Goal: Task Accomplishment & Management: Use online tool/utility

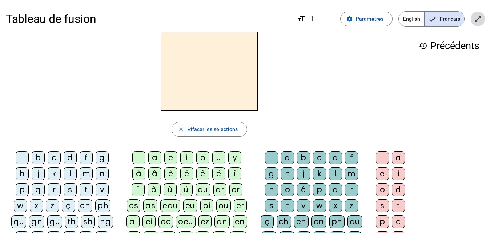
click at [475, 22] on mat-icon "open_in_full" at bounding box center [478, 19] width 9 height 9
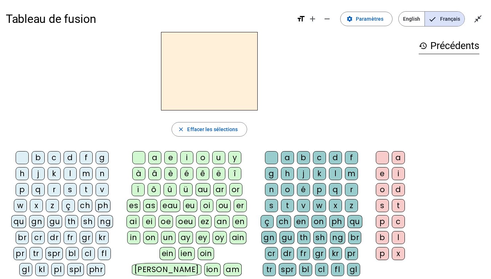
click at [20, 221] on div "qu" at bounding box center [18, 221] width 15 height 13
click at [221, 220] on div "an" at bounding box center [222, 221] width 15 height 13
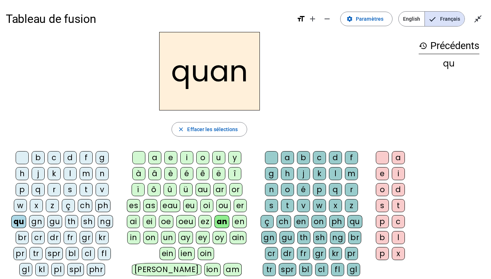
click at [336, 158] on div "d" at bounding box center [335, 157] width 13 height 13
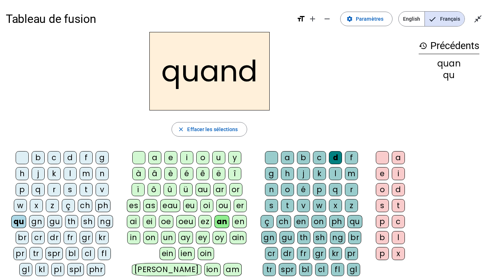
click at [290, 209] on div "t" at bounding box center [287, 205] width 13 height 13
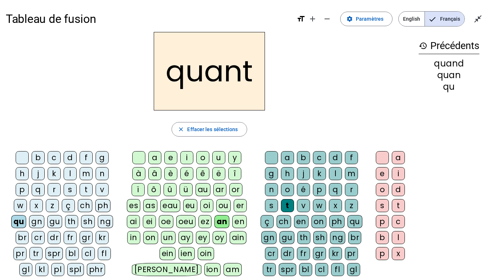
click at [85, 190] on div "t" at bounding box center [86, 189] width 13 height 13
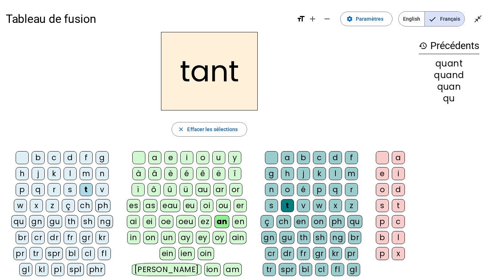
click at [103, 160] on div "g" at bounding box center [102, 157] width 13 height 13
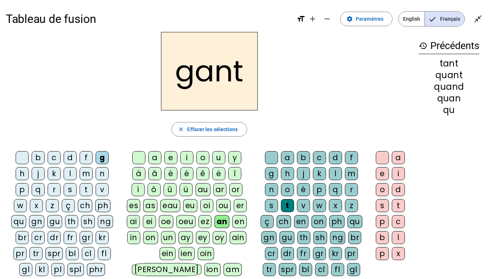
click at [87, 204] on div "ch" at bounding box center [85, 205] width 15 height 13
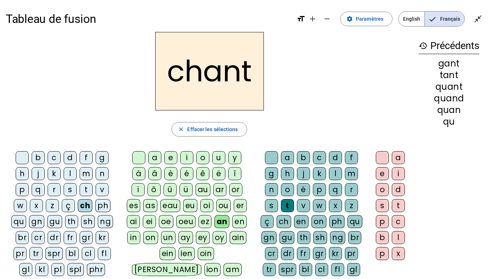
click at [303, 190] on div "é" at bounding box center [303, 189] width 13 height 13
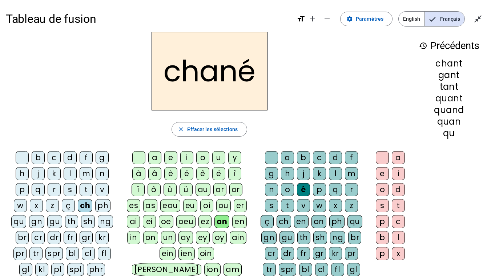
click at [272, 157] on div at bounding box center [271, 157] width 13 height 13
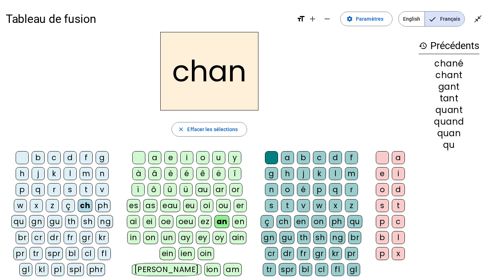
click at [290, 204] on div "t" at bounding box center [287, 205] width 13 height 13
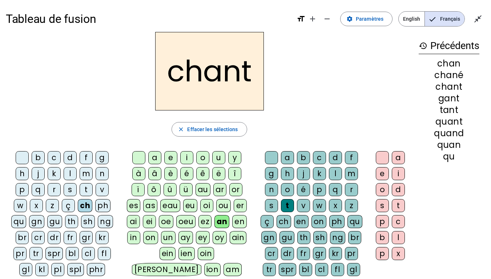
click at [380, 168] on div "e" at bounding box center [382, 173] width 13 height 13
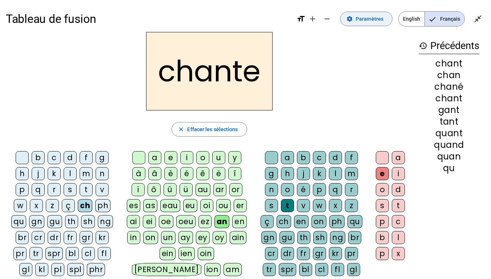
click at [358, 18] on span at bounding box center [367, 18] width 52 height 17
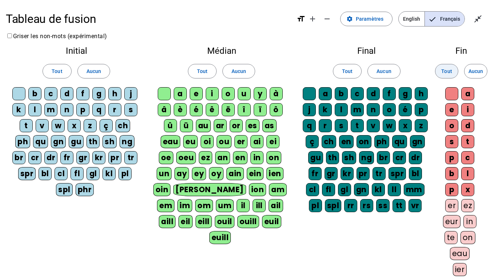
click at [445, 70] on span "Tout" at bounding box center [447, 71] width 11 height 9
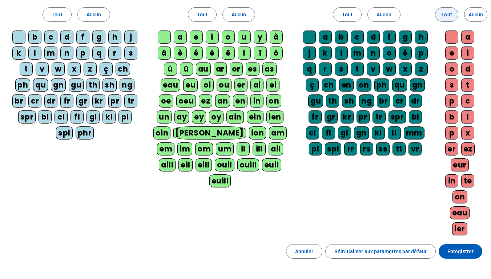
scroll to position [57, 0]
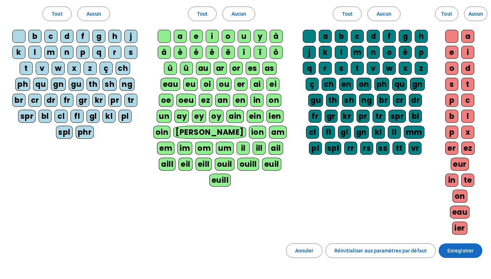
click at [461, 233] on span "Enregistrer" at bounding box center [461, 251] width 26 height 9
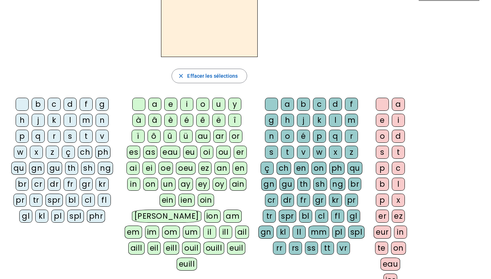
scroll to position [54, 0]
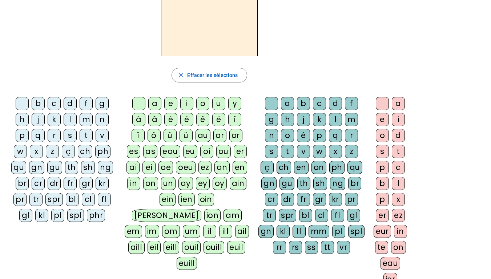
click at [84, 151] on div "ch" at bounding box center [85, 151] width 15 height 13
click at [153, 103] on div "a" at bounding box center [154, 103] width 13 height 13
click at [224, 172] on div "an" at bounding box center [222, 167] width 15 height 13
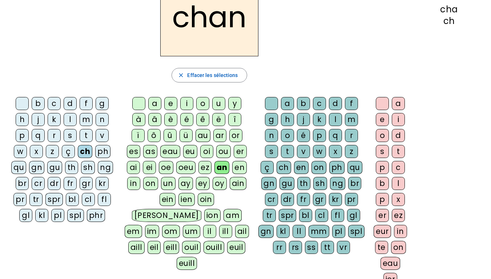
click at [381, 233] on div "te" at bounding box center [381, 247] width 13 height 13
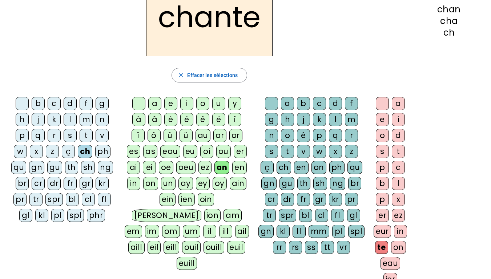
click at [349, 135] on div "r" at bounding box center [351, 135] width 13 height 13
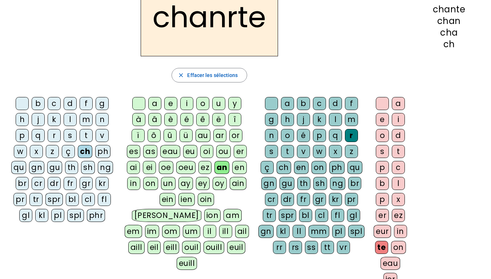
click at [286, 151] on div "t" at bounding box center [287, 151] width 13 height 13
click at [379, 216] on div "er" at bounding box center [382, 215] width 13 height 13
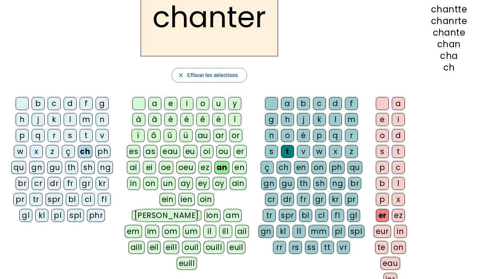
click at [399, 214] on div "ez" at bounding box center [398, 215] width 13 height 13
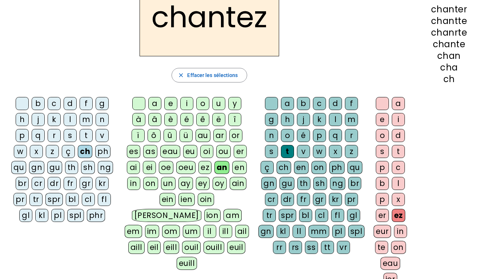
click at [382, 231] on div "eur" at bounding box center [382, 231] width 17 height 13
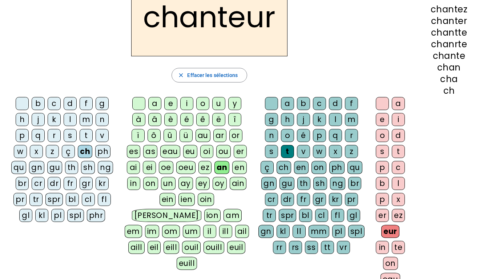
click at [67, 104] on div "d" at bounding box center [70, 103] width 13 height 13
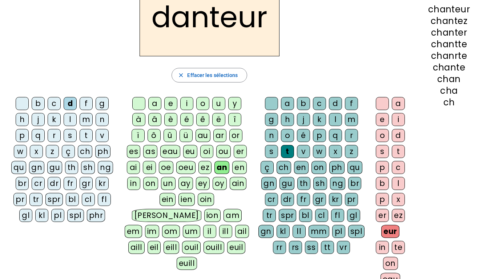
click at [238, 167] on div "en" at bounding box center [239, 167] width 15 height 13
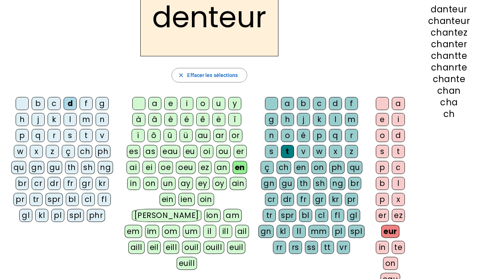
click at [377, 106] on div at bounding box center [382, 103] width 13 height 13
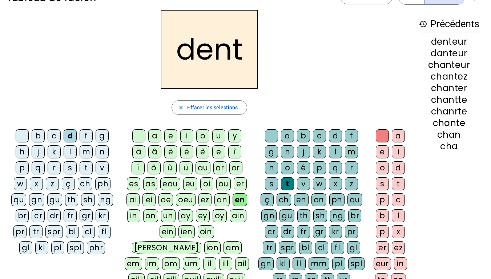
scroll to position [22, 0]
click at [71, 150] on div "l" at bounding box center [70, 151] width 13 height 13
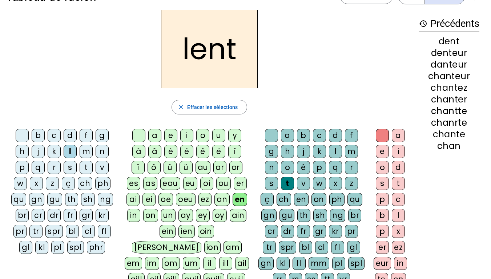
click at [101, 167] on div "v" at bounding box center [102, 167] width 13 height 13
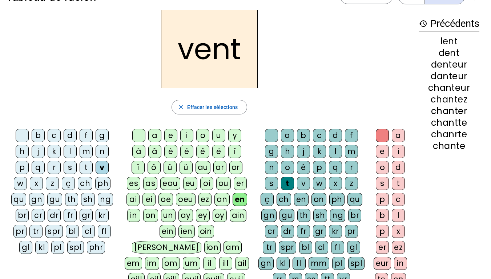
click at [53, 135] on div "c" at bounding box center [54, 135] width 13 height 13
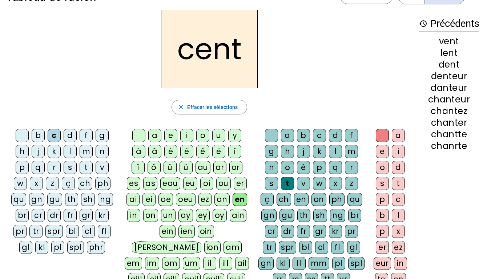
click at [85, 156] on div "m" at bounding box center [86, 151] width 13 height 13
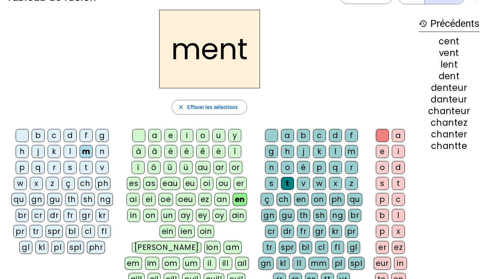
click at [69, 186] on div "ç" at bounding box center [68, 183] width 13 height 13
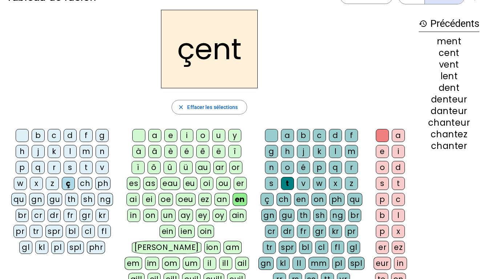
click at [72, 168] on div "s" at bounding box center [70, 167] width 13 height 13
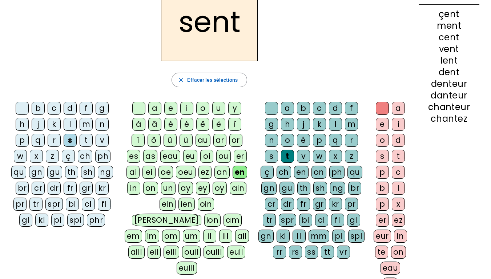
scroll to position [52, 0]
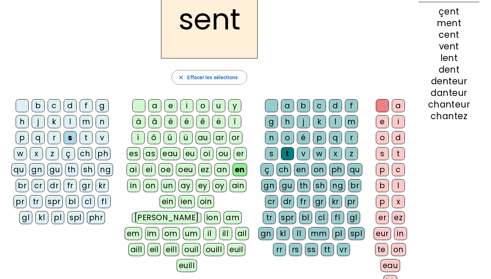
click at [386, 216] on div "er" at bounding box center [382, 217] width 13 height 13
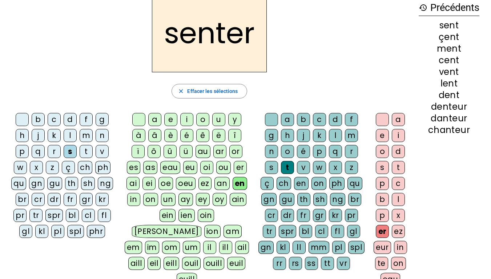
scroll to position [39, 0]
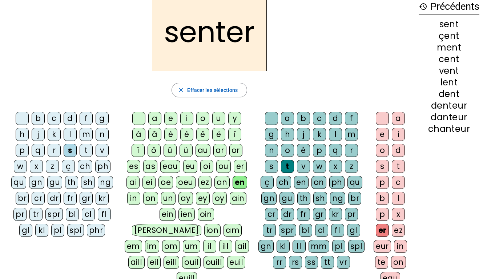
click at [224, 184] on div "an" at bounding box center [222, 182] width 15 height 13
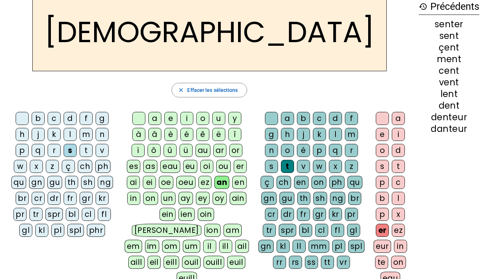
click at [238, 185] on div "en" at bounding box center [239, 182] width 15 height 13
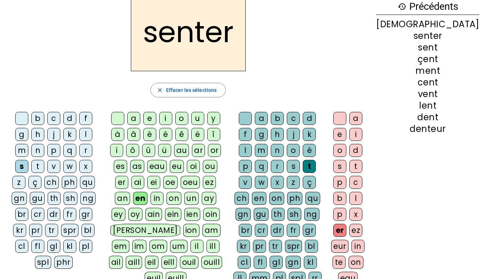
click at [363, 230] on div "ez" at bounding box center [356, 230] width 13 height 13
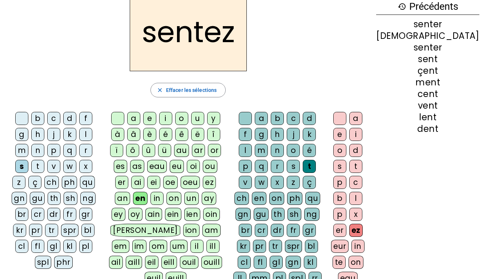
click at [28, 144] on div "m" at bounding box center [21, 150] width 13 height 13
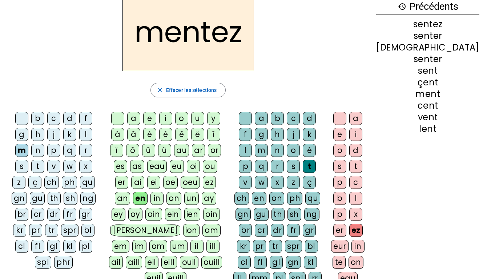
click at [363, 136] on div "i" at bounding box center [356, 134] width 13 height 13
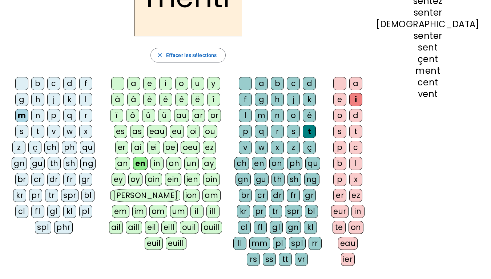
scroll to position [73, 0]
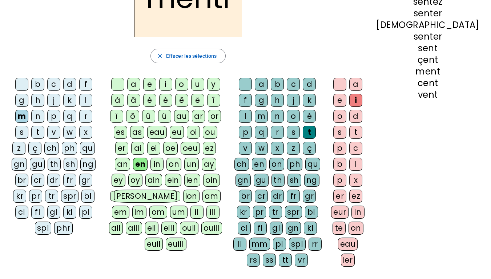
click at [349, 211] on div "eur" at bounding box center [339, 212] width 17 height 13
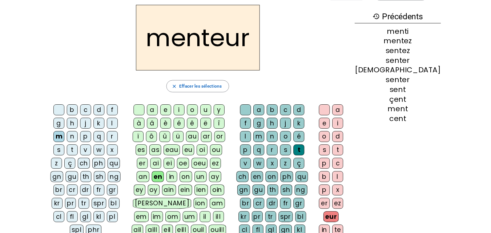
scroll to position [20, 0]
